Goal: Transaction & Acquisition: Purchase product/service

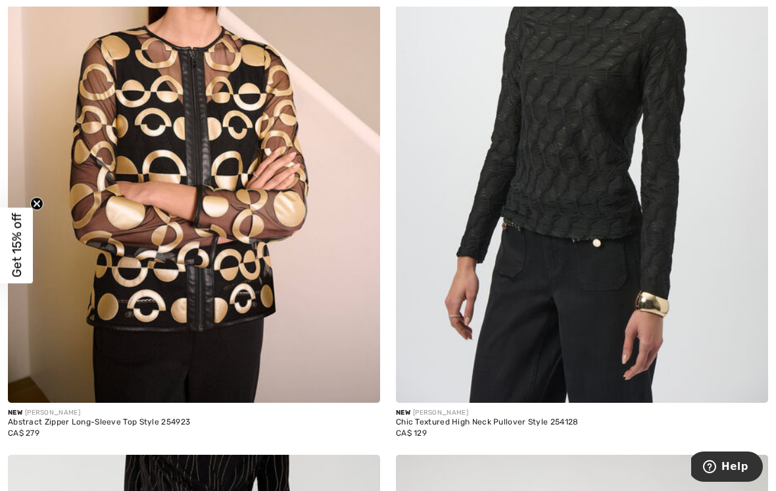
scroll to position [8093, 0]
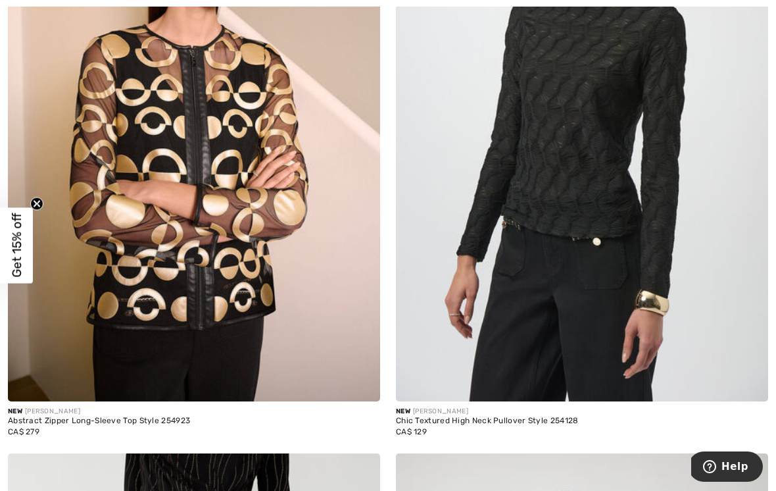
click at [361, 376] on img at bounding box center [361, 382] width 12 height 12
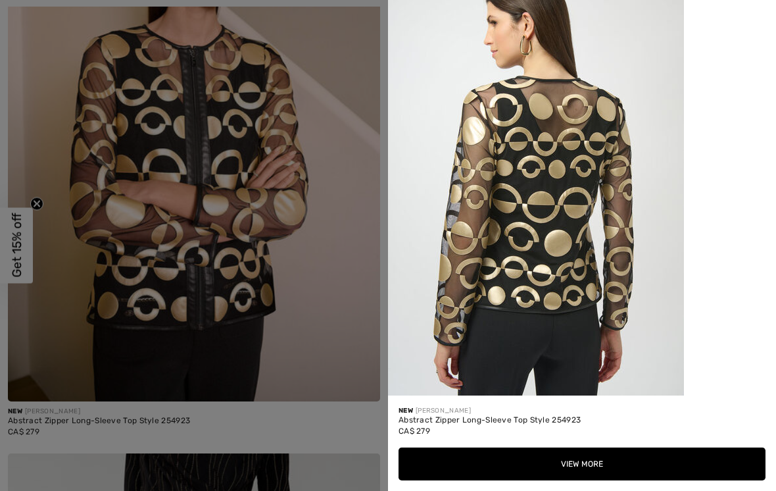
scroll to position [1378, 0]
click at [673, 462] on button "View More" at bounding box center [582, 463] width 367 height 33
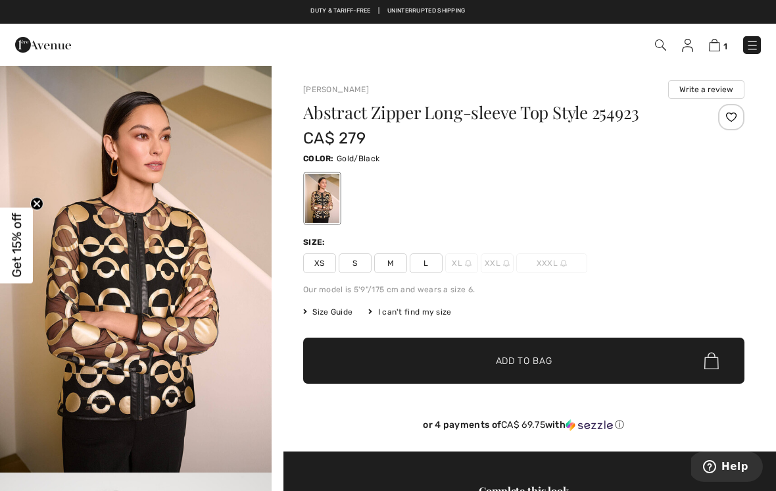
click at [398, 266] on span "M" at bounding box center [390, 263] width 33 height 20
click at [574, 370] on span "✔ Added to Bag Add to Bag" at bounding box center [523, 360] width 441 height 46
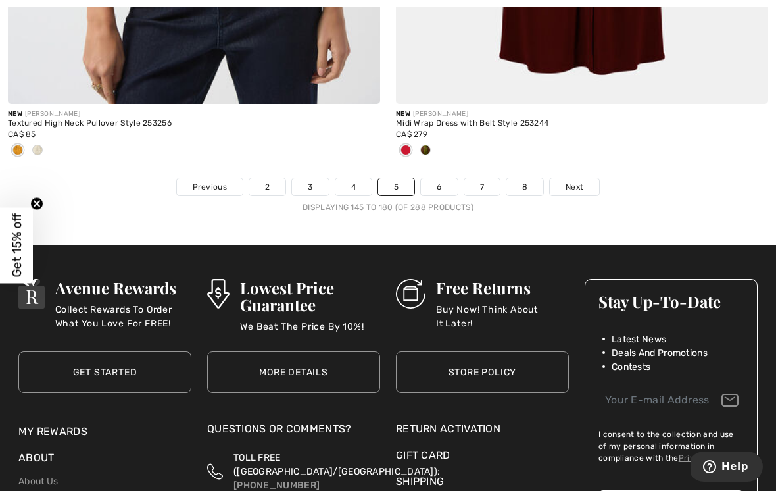
scroll to position [11478, 0]
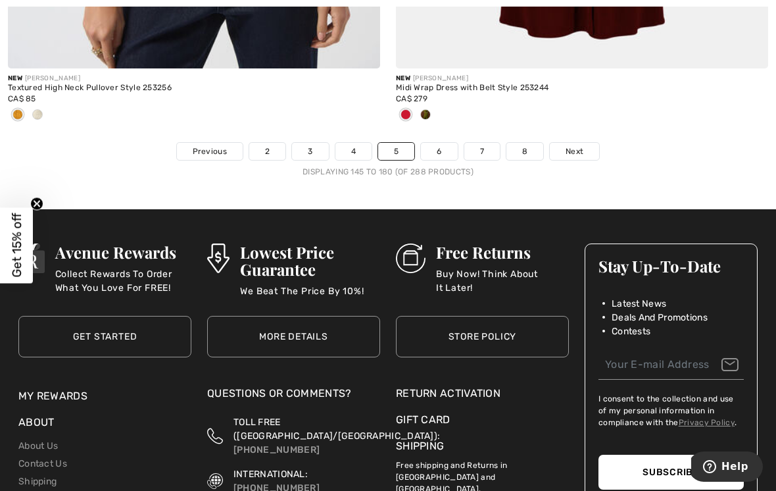
click at [441, 149] on link "6" at bounding box center [439, 151] width 36 height 17
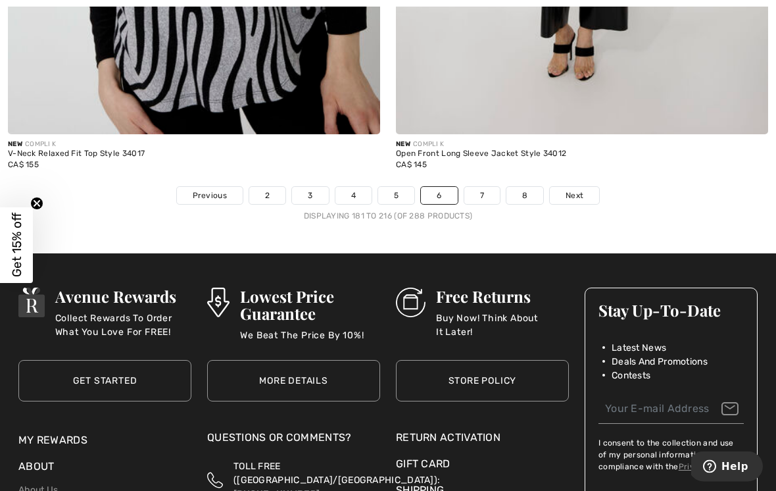
scroll to position [11368, 0]
click at [489, 191] on link "7" at bounding box center [482, 195] width 36 height 17
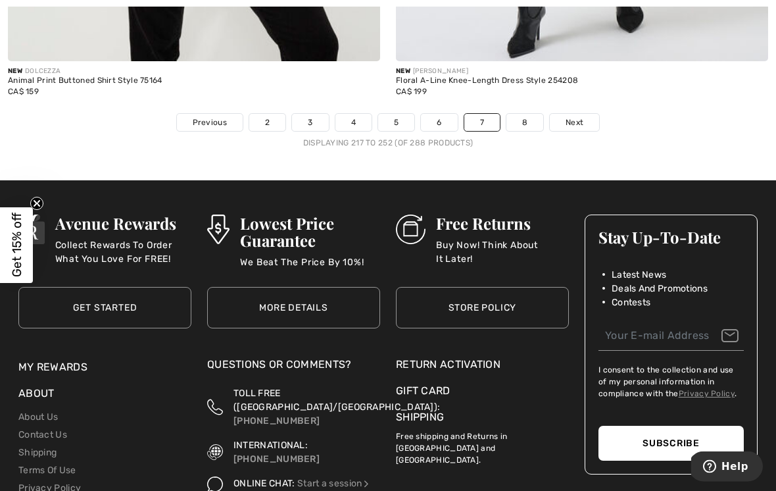
scroll to position [11388, 0]
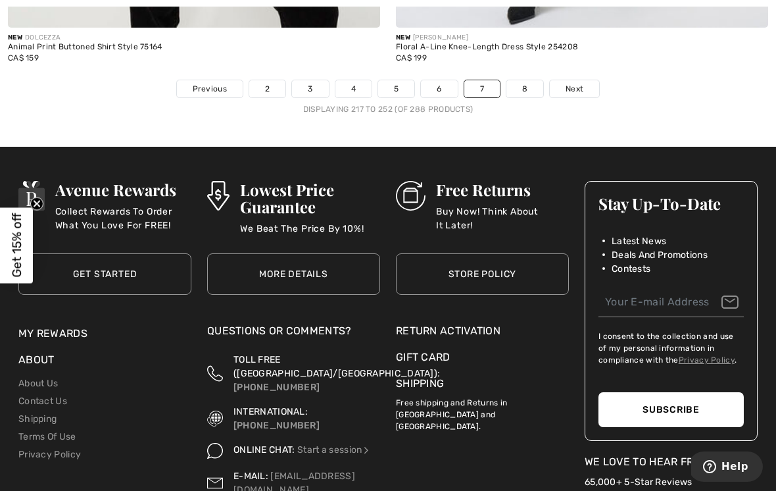
click at [533, 80] on link "8" at bounding box center [525, 88] width 37 height 17
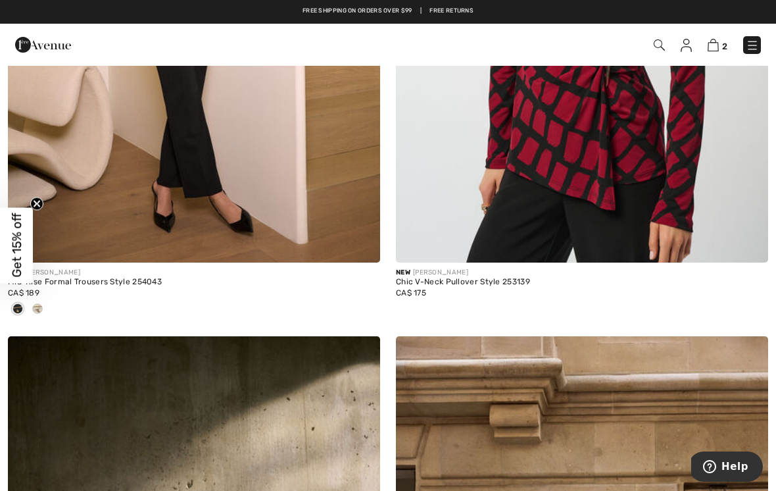
scroll to position [10559, 0]
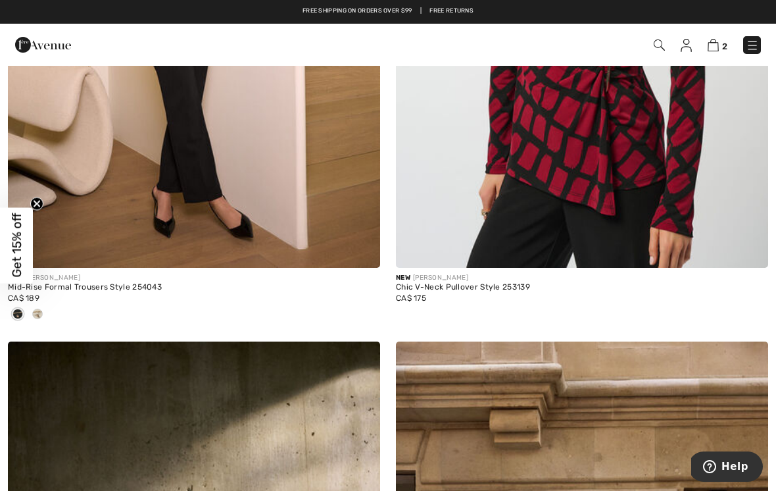
click at [717, 51] on img at bounding box center [713, 45] width 11 height 12
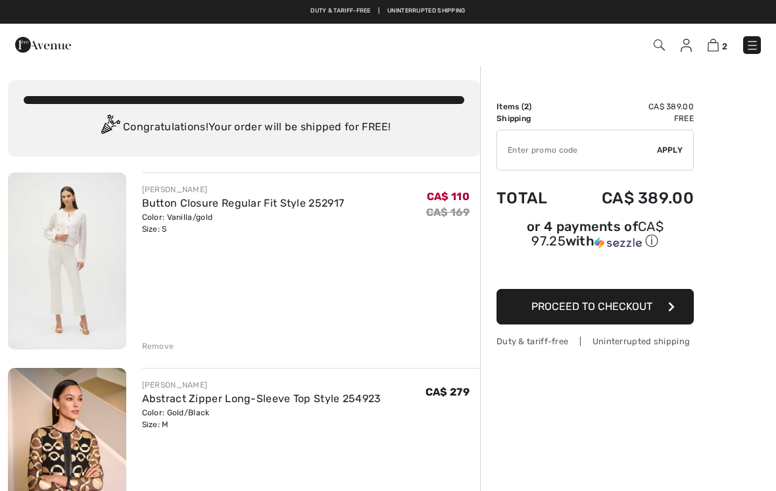
click at [64, 259] on img at bounding box center [67, 260] width 118 height 177
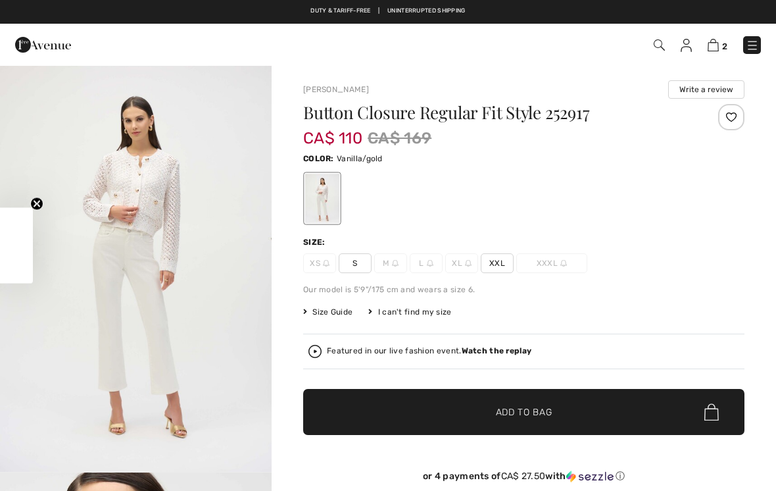
checkbox input "true"
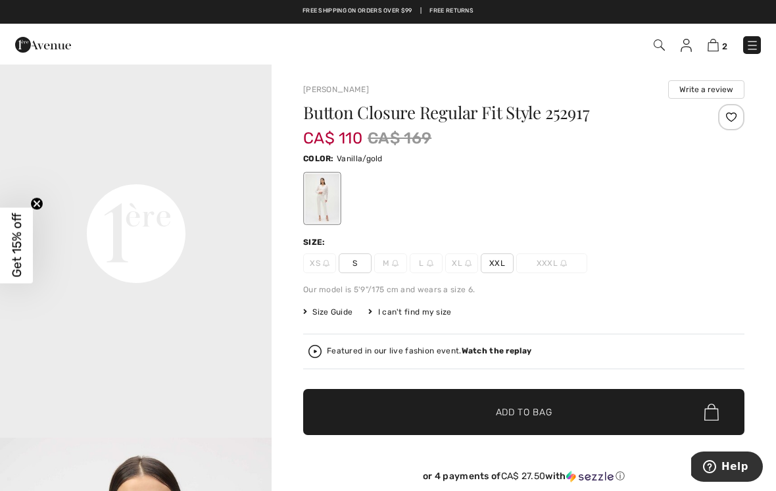
scroll to position [888, 0]
